Goal: Navigation & Orientation: Find specific page/section

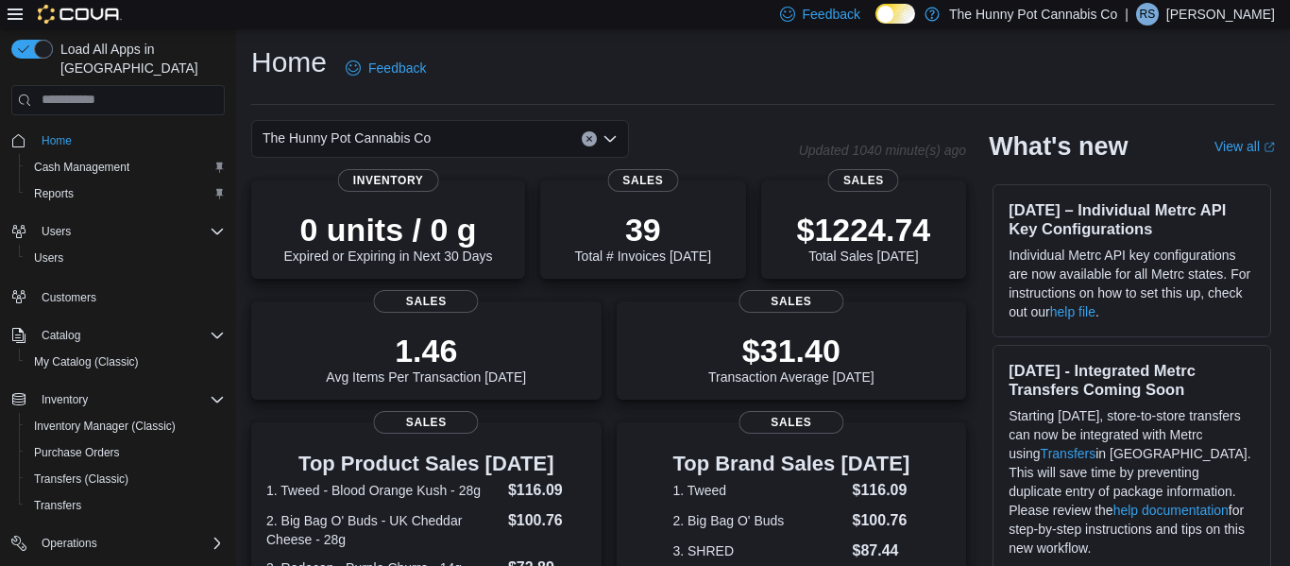
click at [1215, 22] on p "[PERSON_NAME]" at bounding box center [1221, 14] width 109 height 23
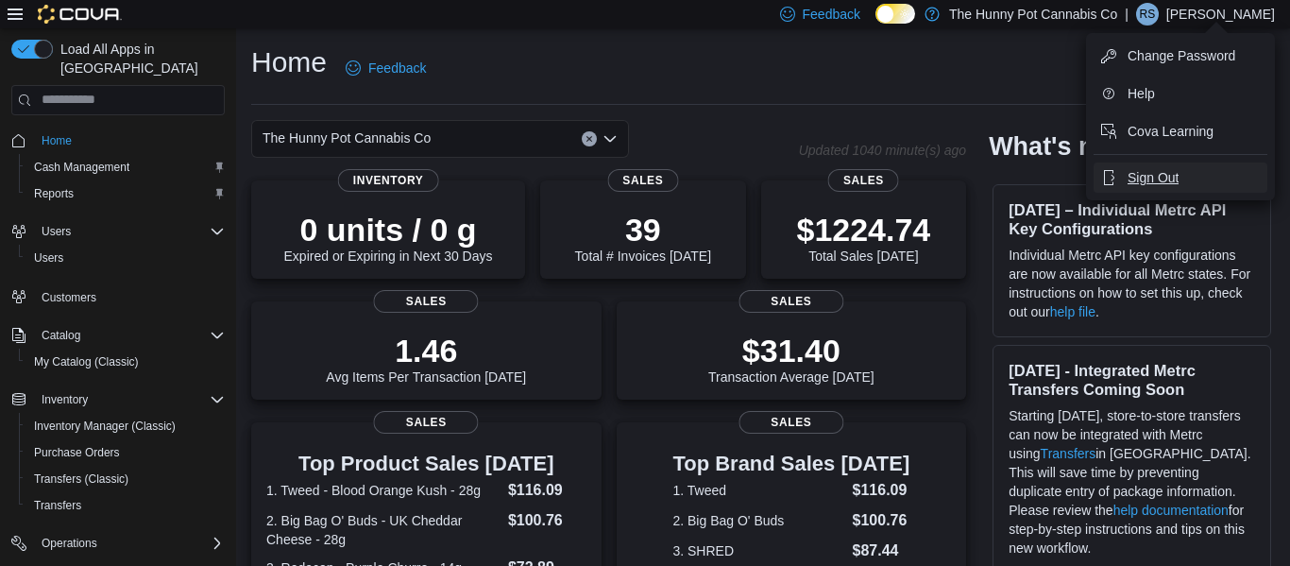
click at [1151, 172] on span "Sign Out" at bounding box center [1153, 177] width 51 height 19
